Goal: Information Seeking & Learning: Learn about a topic

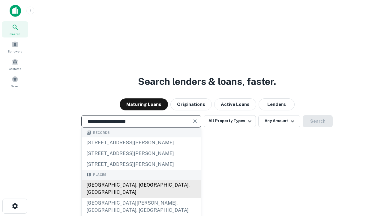
click at [141, 198] on div "[GEOGRAPHIC_DATA], [GEOGRAPHIC_DATA], [GEOGRAPHIC_DATA]" at bounding box center [141, 189] width 119 height 18
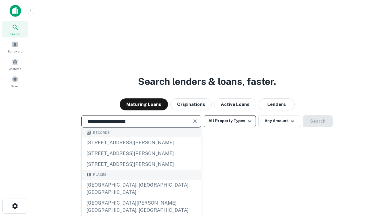
click at [230, 121] on button "All Property Types" at bounding box center [230, 121] width 52 height 12
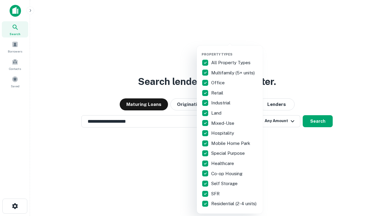
type input "**********"
click at [235, 50] on button "button" at bounding box center [235, 50] width 66 height 0
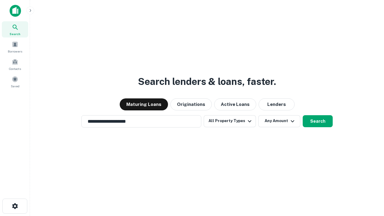
scroll to position [9, 0]
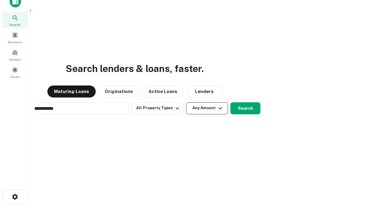
click at [186, 102] on button "Any Amount" at bounding box center [207, 108] width 42 height 12
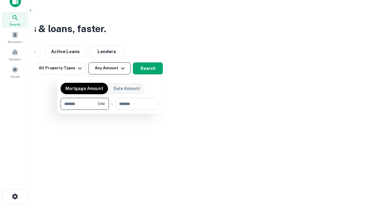
type input "*******"
click at [110, 110] on button "button" at bounding box center [110, 110] width 98 height 0
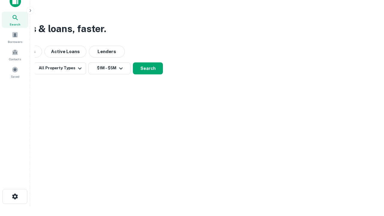
scroll to position [4, 111]
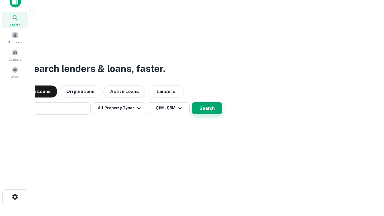
click at [192, 102] on button "Search" at bounding box center [207, 108] width 30 height 12
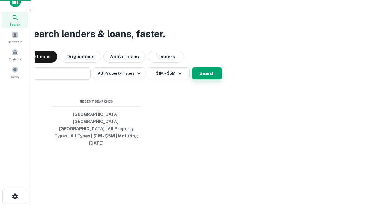
scroll to position [16, 170]
